Goal: Information Seeking & Learning: Learn about a topic

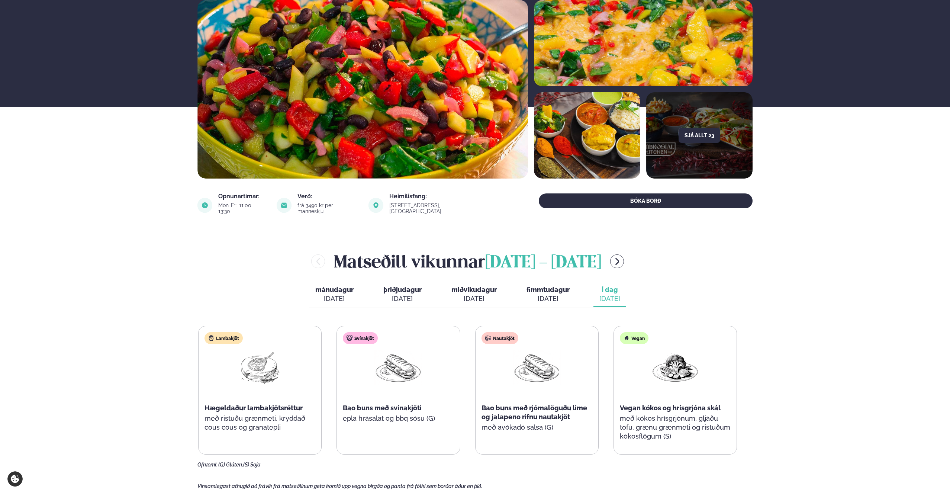
scroll to position [117, 0]
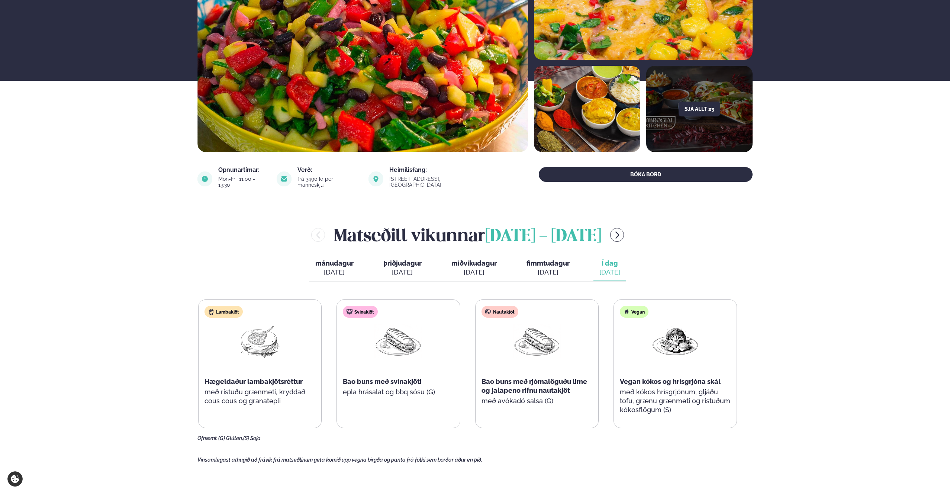
click at [542, 387] on span "Bao buns með rjómalöguðu lime og jalapeno rifnu nautakjöt" at bounding box center [534, 385] width 106 height 17
click at [540, 391] on div "Nautakjöt Bao buns með rjómalöguðu lime og jalapeno rifnu nautakjöt með avókadó…" at bounding box center [537, 359] width 123 height 119
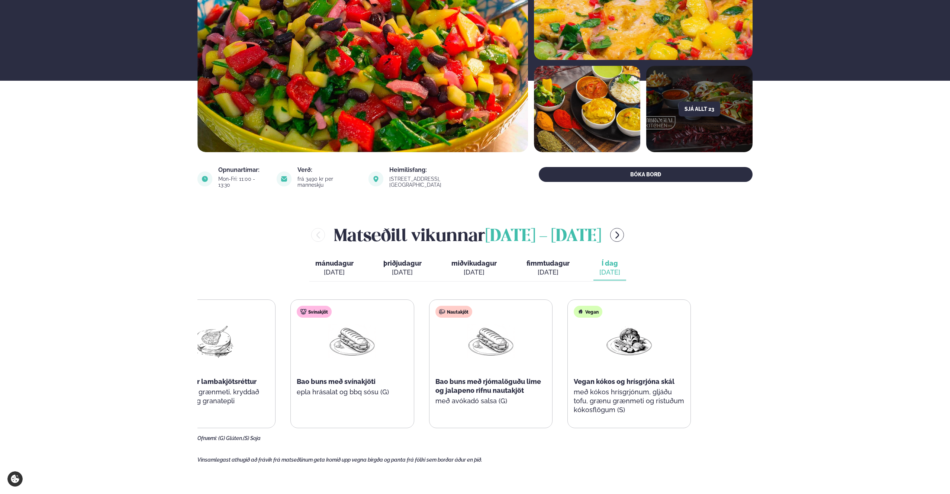
click at [393, 410] on div "Lambakjöt Hægeldaður lambakjötsréttur með ristuðu grænmeti, kryddað cous cous o…" at bounding box center [421, 363] width 539 height 129
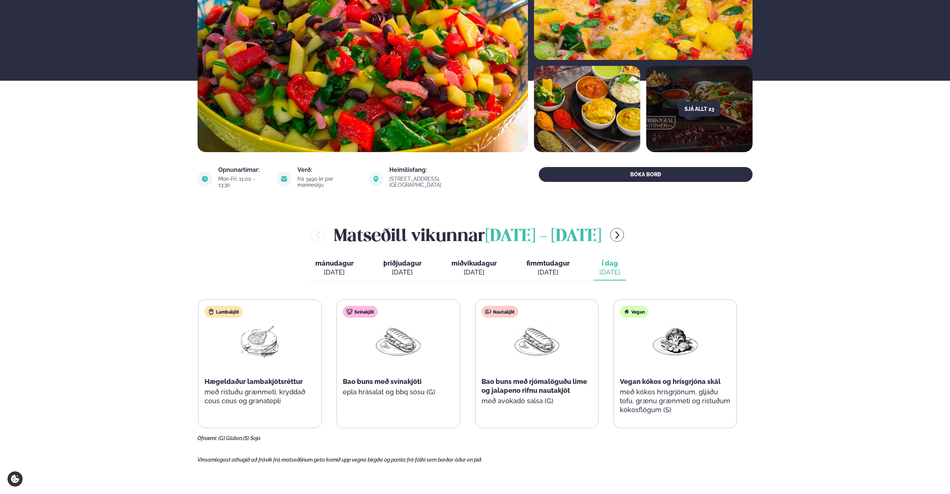
click at [481, 392] on div "Lambakjöt Hægeldaður lambakjötsréttur með ristuðu grænmeti, kryddað cous cous o…" at bounding box center [467, 363] width 539 height 129
click at [554, 268] on div "[DATE]" at bounding box center [547, 272] width 43 height 9
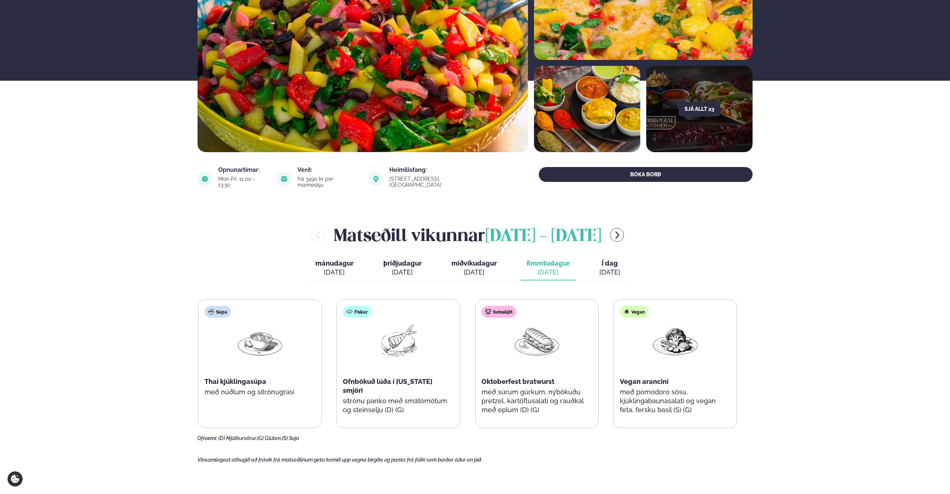
click at [593, 256] on button "Í dag Í d. [DATE]" at bounding box center [609, 268] width 33 height 25
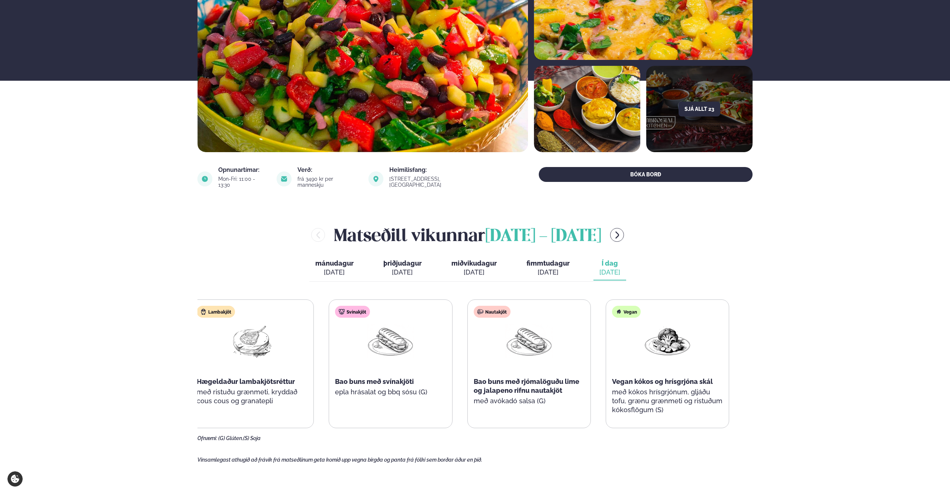
click at [505, 332] on img at bounding box center [529, 340] width 48 height 35
